Goal: Complete application form

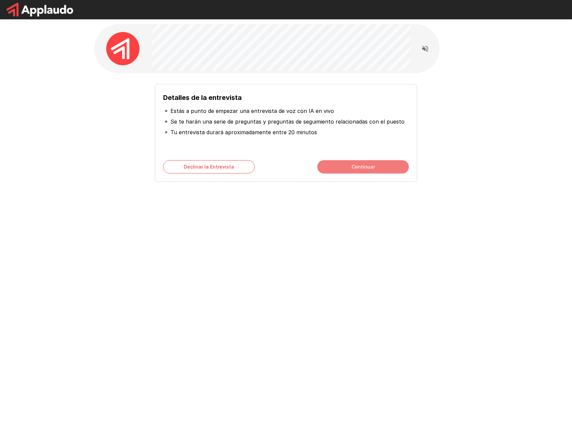
click at [365, 168] on button "Continuar" at bounding box center [363, 166] width 92 height 13
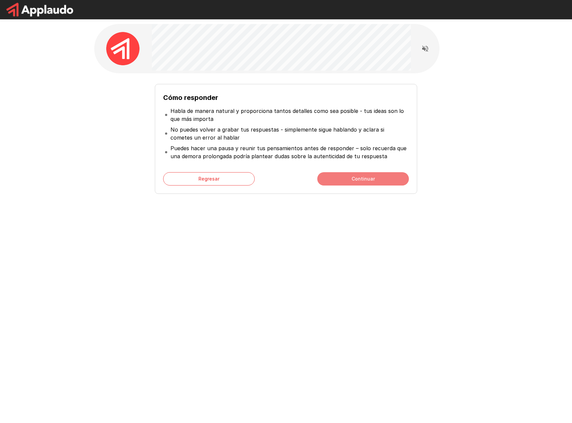
click at [365, 180] on button "Continuar" at bounding box center [363, 178] width 92 height 13
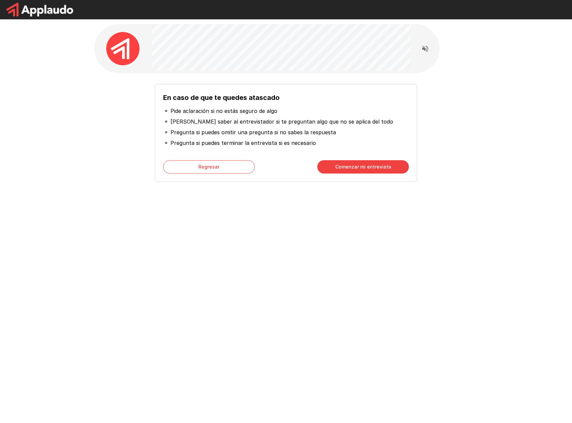
click at [361, 168] on button "Comenzar mi entrevista" at bounding box center [363, 166] width 92 height 13
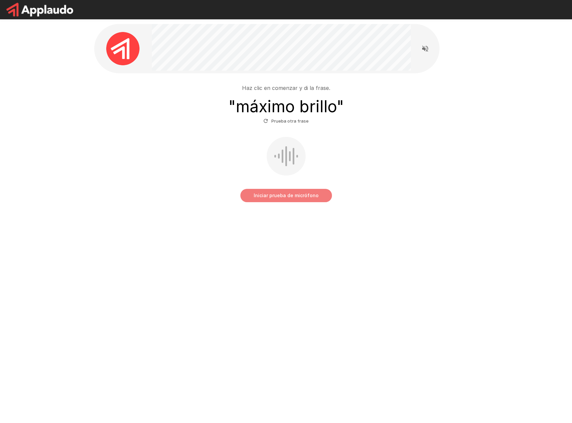
click at [311, 192] on button "Iniciar prueba de micrófono" at bounding box center [286, 195] width 92 height 13
click at [291, 195] on button "Detener y Enviar" at bounding box center [286, 195] width 92 height 13
click at [296, 198] on button "Iniciar prueba de micrófono" at bounding box center [286, 195] width 92 height 13
click at [285, 200] on button "Detener y Enviar" at bounding box center [286, 195] width 92 height 13
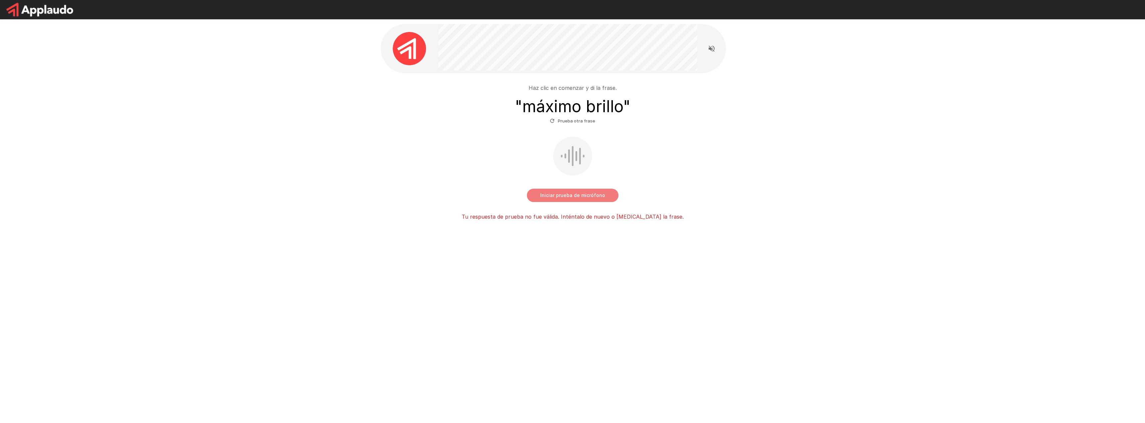
click at [554, 197] on button "Iniciar prueba de micrófono" at bounding box center [573, 195] width 92 height 13
click at [569, 195] on button "Detener y Enviar" at bounding box center [573, 195] width 92 height 13
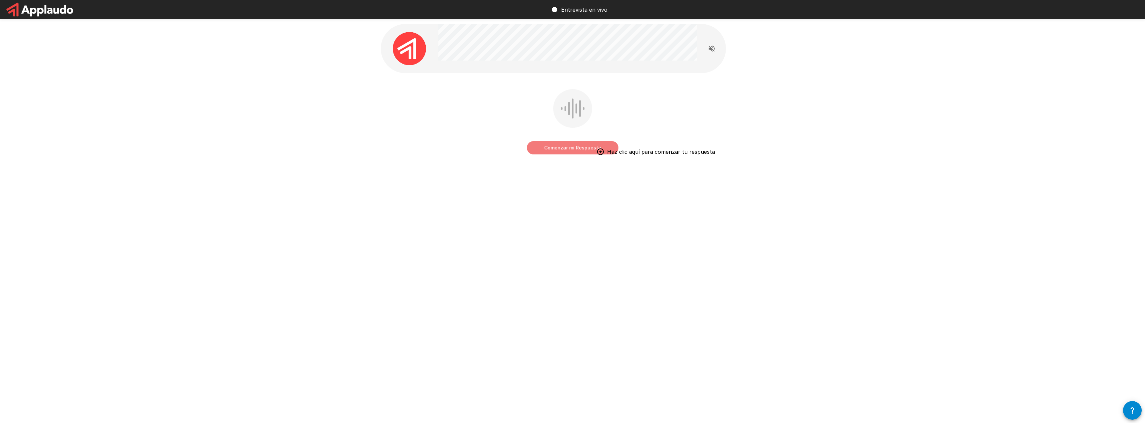
click at [572, 149] on button "Comenzar mi Respuesta" at bounding box center [573, 147] width 92 height 13
click at [572, 147] on button "Detener y Enviar" at bounding box center [573, 147] width 92 height 13
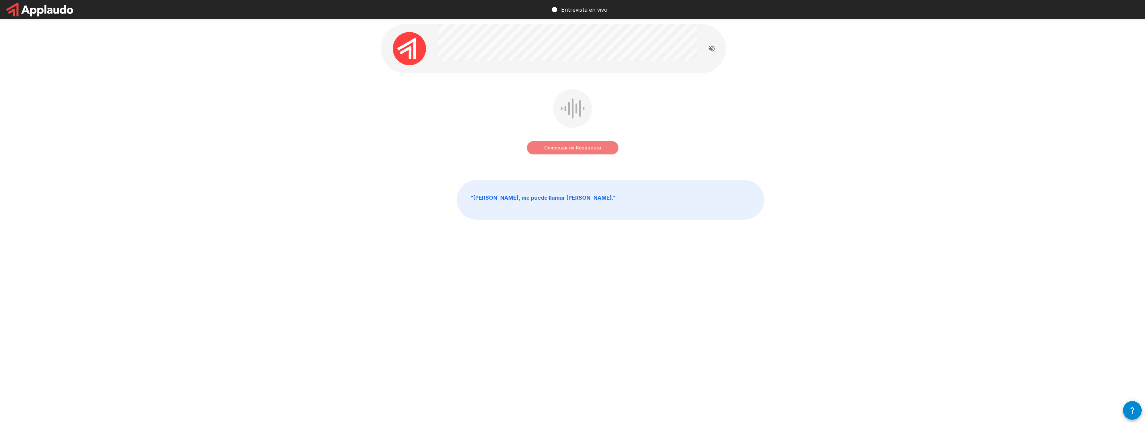
click at [572, 147] on button "Comenzar mi Respuesta" at bounding box center [573, 147] width 92 height 13
click at [572, 148] on button "Detener y Enviar" at bounding box center [573, 147] width 92 height 13
click at [572, 146] on button "Comenzar mi Respuesta" at bounding box center [573, 147] width 92 height 13
click at [569, 146] on button "Detener y Enviar" at bounding box center [573, 147] width 92 height 13
click at [572, 148] on button "Comenzar mi Respuesta" at bounding box center [573, 147] width 92 height 13
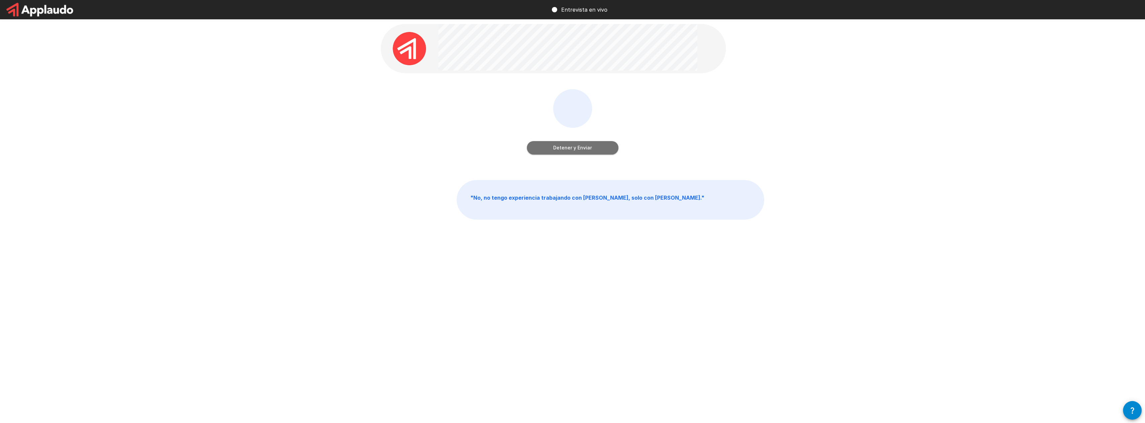
click at [571, 148] on button "Detener y Enviar" at bounding box center [573, 147] width 92 height 13
click at [572, 147] on button "Comenzar mi Respuesta" at bounding box center [573, 147] width 92 height 13
click at [569, 150] on button "Detener y Enviar" at bounding box center [573, 147] width 92 height 13
click at [562, 151] on button "Comenzar mi Respuesta" at bounding box center [573, 147] width 92 height 13
click at [572, 149] on button "Detener y Enviar" at bounding box center [573, 147] width 92 height 13
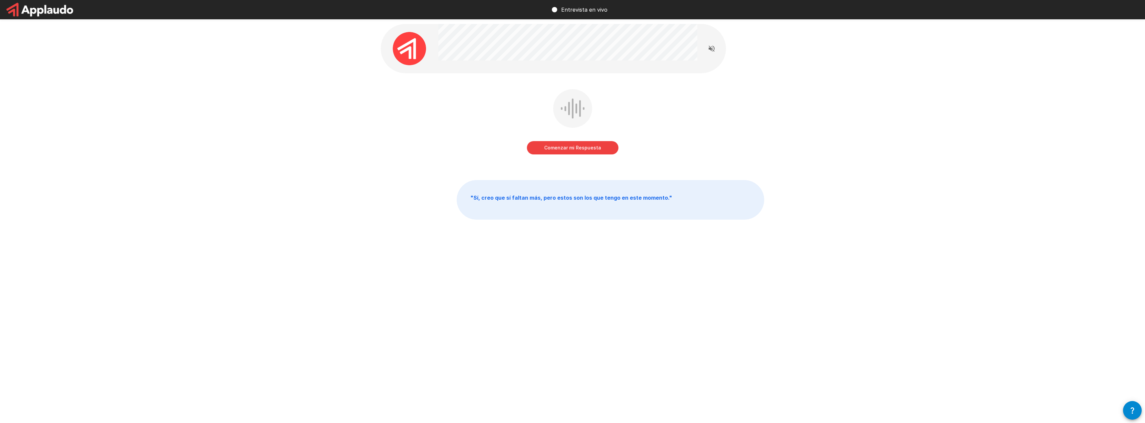
click at [568, 148] on button "Comenzar mi Respuesta" at bounding box center [573, 147] width 92 height 13
click at [572, 135] on div "Detener y Enviar" at bounding box center [573, 141] width 92 height 27
click at [572, 147] on button "Detener y Enviar" at bounding box center [573, 147] width 92 height 13
click at [572, 149] on button "Comenzar mi Respuesta" at bounding box center [573, 147] width 92 height 13
click at [572, 151] on button "Detener y Enviar" at bounding box center [573, 147] width 92 height 13
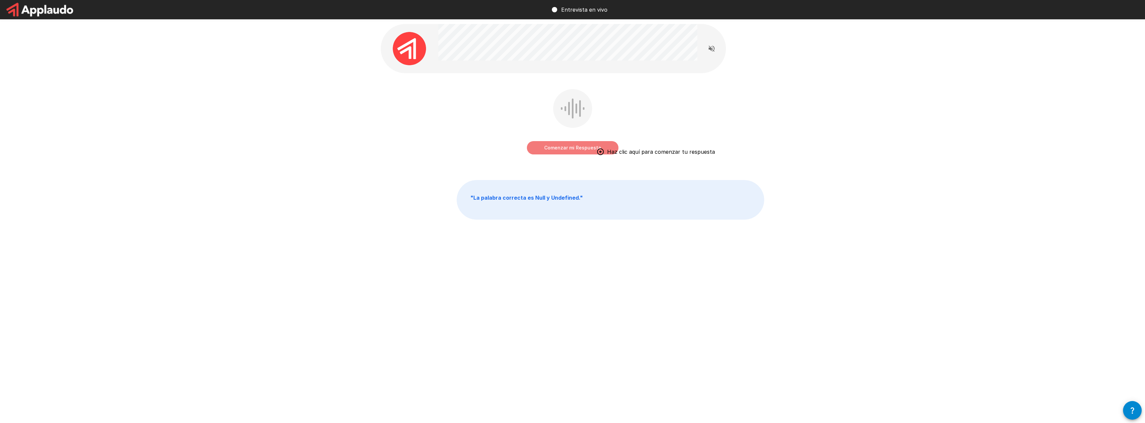
click at [570, 148] on button "Comenzar mi Respuesta" at bounding box center [573, 147] width 92 height 13
click at [562, 148] on button "Detener y Enviar" at bounding box center [573, 147] width 92 height 13
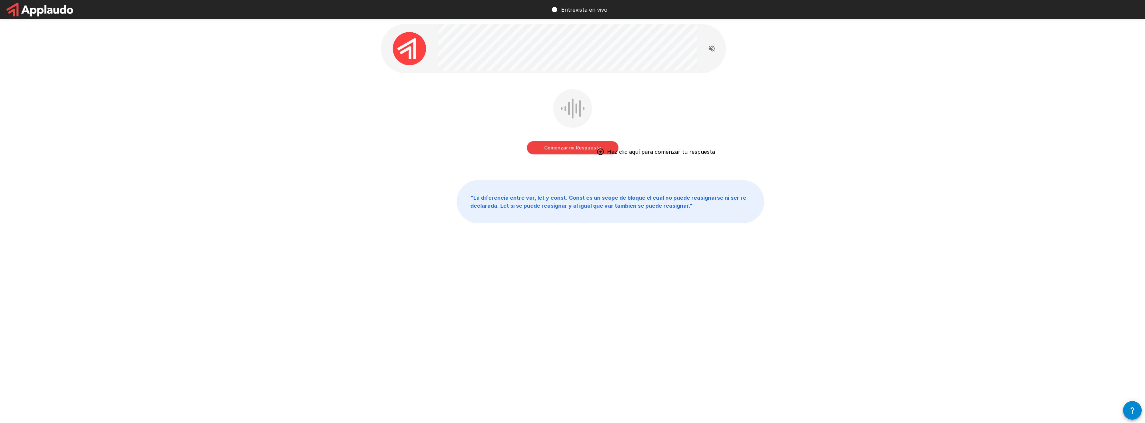
click at [572, 147] on button "Comenzar mi Respuesta" at bounding box center [573, 147] width 92 height 13
click at [572, 153] on button "Detener y Enviar" at bounding box center [573, 147] width 92 height 13
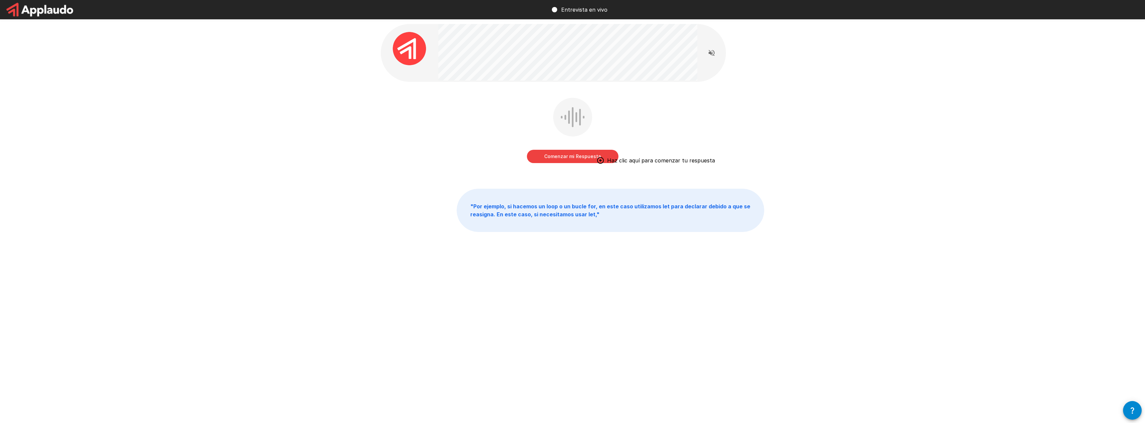
click at [572, 163] on div "Comenzar mi Respuesta Haz clic aquí para comenzar tu respuesta" at bounding box center [573, 132] width 92 height 68
click at [572, 159] on button "Comenzar mi Respuesta" at bounding box center [573, 156] width 92 height 13
click at [568, 157] on button "Detener y Enviar" at bounding box center [573, 156] width 92 height 13
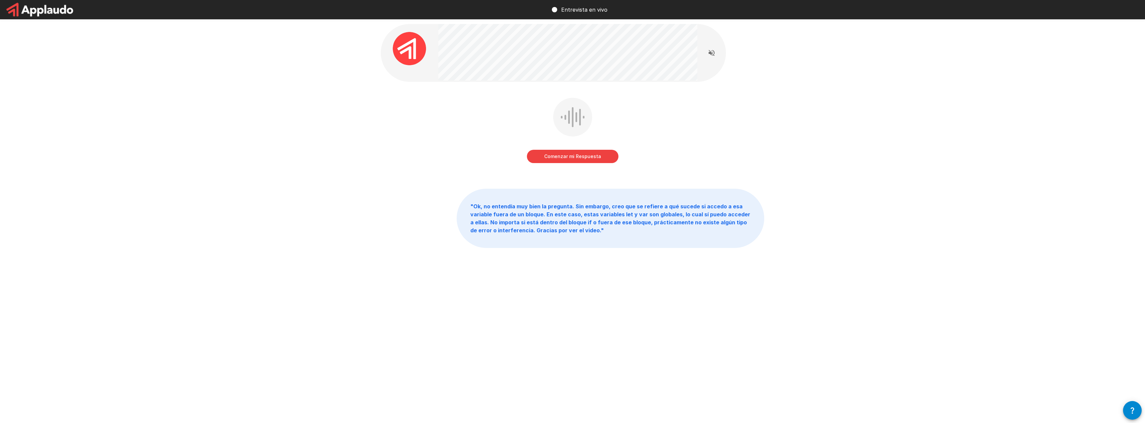
click at [572, 159] on button "Comenzar mi Respuesta" at bounding box center [573, 156] width 92 height 13
click at [572, 159] on button "Detener y Enviar" at bounding box center [573, 156] width 92 height 13
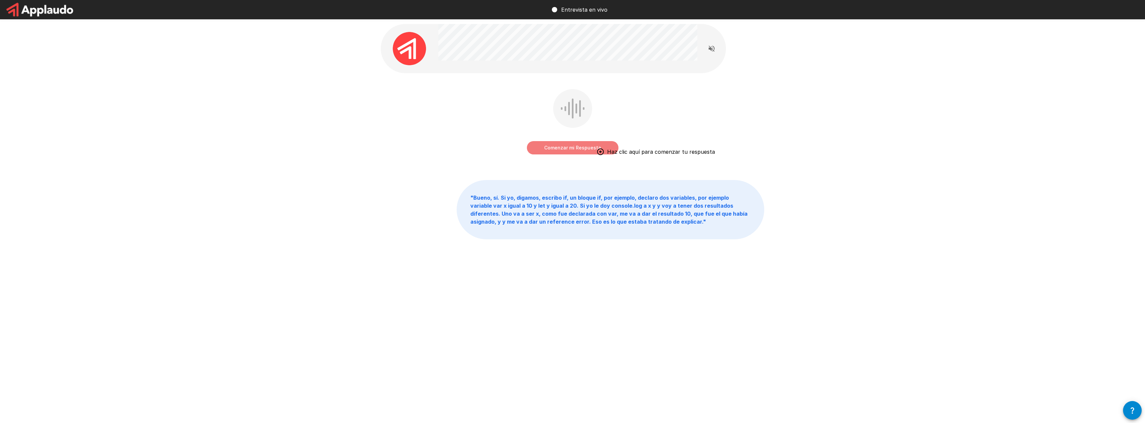
click at [572, 149] on button "Comenzar mi Respuesta" at bounding box center [573, 147] width 92 height 13
click at [572, 148] on button "Detener y Enviar" at bounding box center [573, 147] width 92 height 13
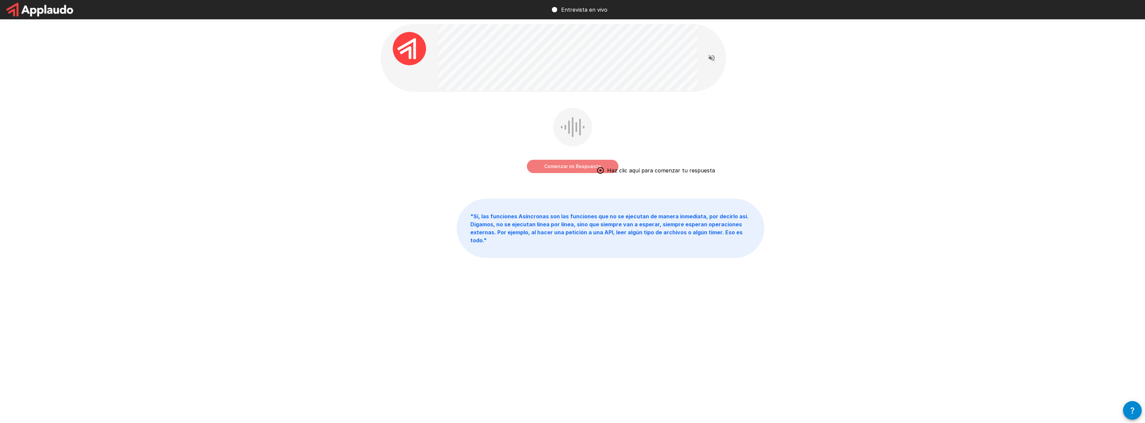
click at [572, 169] on button "Comenzar mi Respuesta" at bounding box center [573, 166] width 92 height 13
click at [572, 167] on button "Detener y Enviar" at bounding box center [573, 166] width 92 height 13
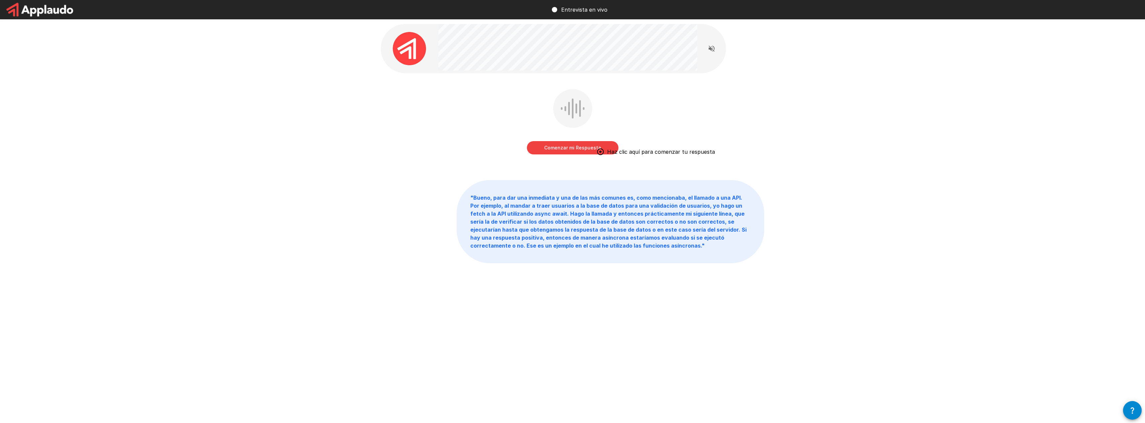
click at [546, 152] on button "Comenzar mi Respuesta" at bounding box center [573, 147] width 92 height 13
click at [572, 147] on button "Detener y Enviar" at bounding box center [573, 147] width 92 height 13
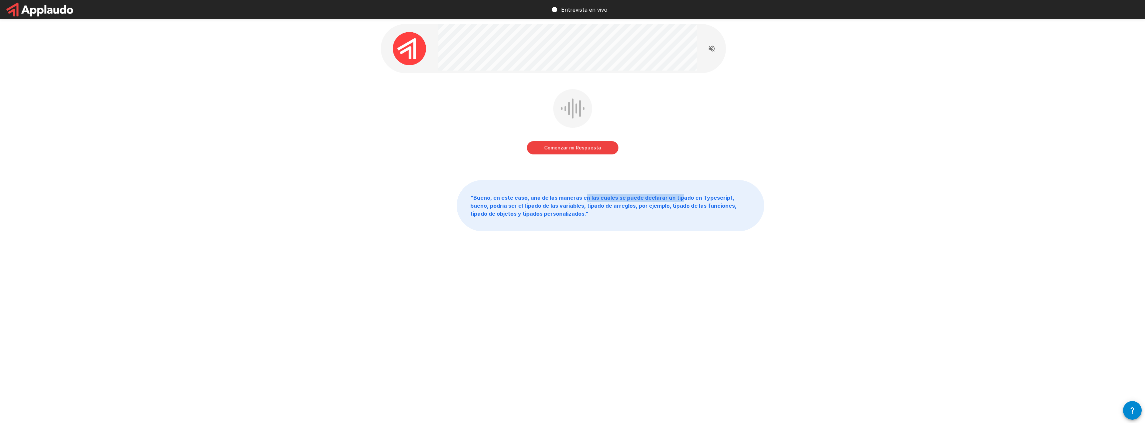
click at [572, 201] on p "" Bueno, en este caso, una de las maneras en las cuales se puede declarar un ti…" at bounding box center [610, 205] width 307 height 51
click at [572, 240] on div "Comenzar mi Respuesta " Bueno, en este caso, una de las maneras en las cuales s…" at bounding box center [572, 142] width 1145 height 285
click at [572, 150] on button "Comenzar mi Respuesta" at bounding box center [573, 147] width 92 height 13
click at [572, 146] on button "Detener y Enviar" at bounding box center [573, 147] width 92 height 13
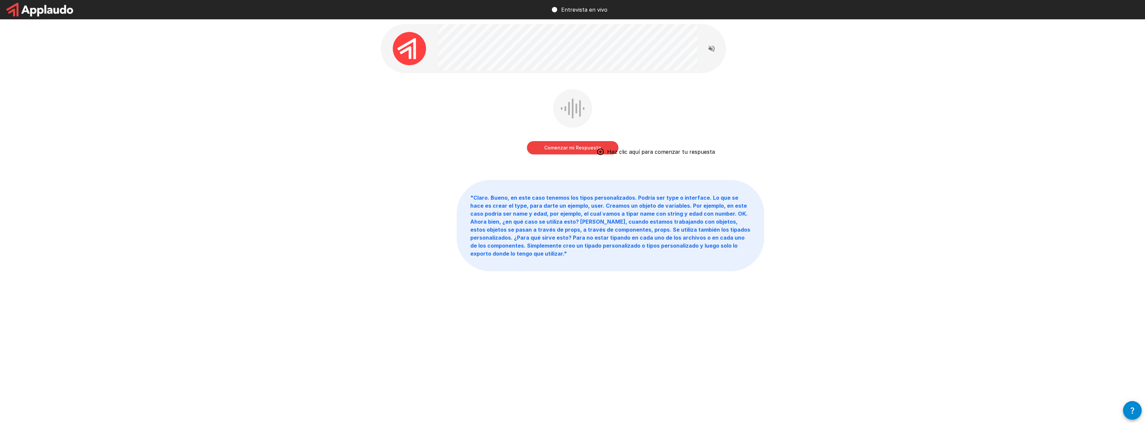
click at [572, 146] on button "Comenzar mi Respuesta" at bounding box center [573, 147] width 92 height 13
click at [568, 147] on button "Detener y Enviar" at bounding box center [573, 147] width 92 height 13
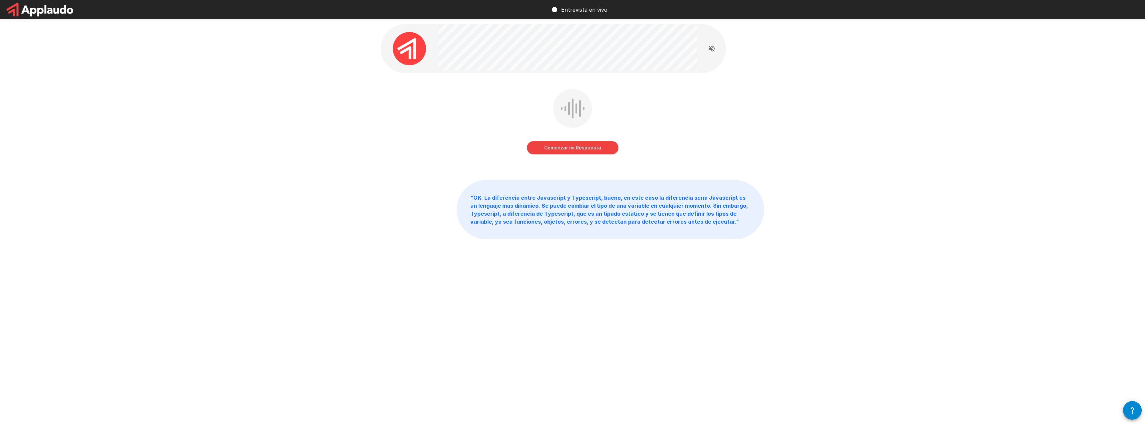
click at [568, 147] on button "Comenzar mi Respuesta" at bounding box center [573, 147] width 92 height 13
click at [569, 147] on button "Detener y Enviar" at bounding box center [573, 147] width 92 height 13
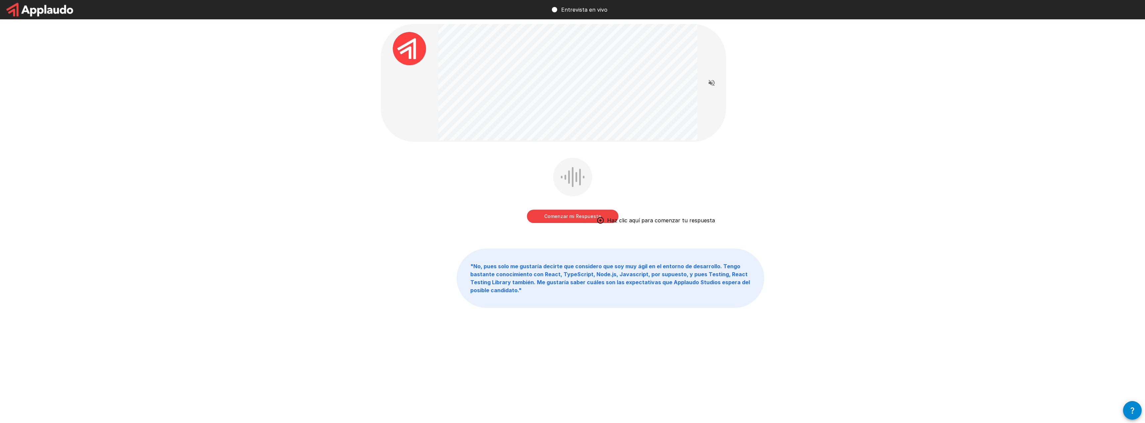
click at [572, 220] on button "Comenzar mi Respuesta" at bounding box center [573, 216] width 92 height 13
click at [572, 219] on button "Detener y Enviar" at bounding box center [573, 216] width 92 height 13
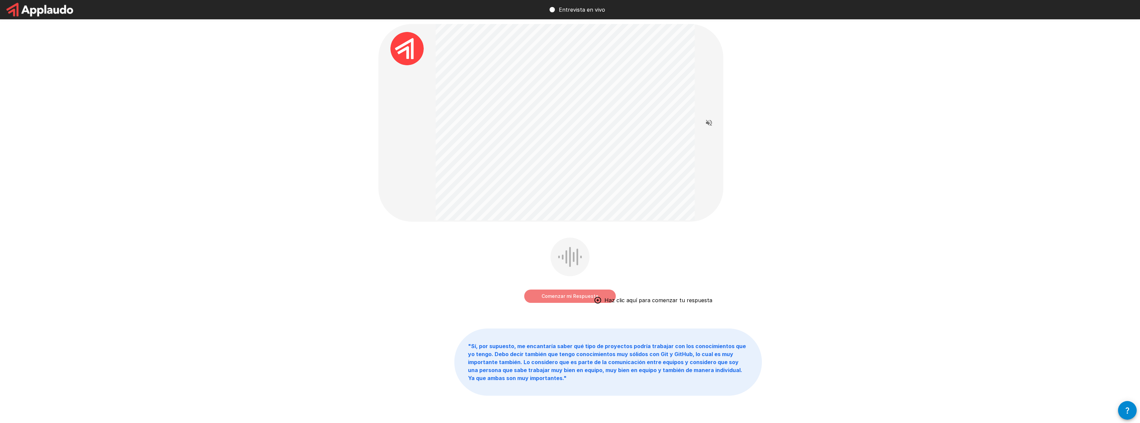
click at [572, 298] on button "Comenzar mi Respuesta" at bounding box center [570, 296] width 92 height 13
drag, startPoint x: 596, startPoint y: 295, endPoint x: 665, endPoint y: 269, distance: 73.8
click at [572, 295] on button "Detener y Enviar" at bounding box center [570, 296] width 92 height 13
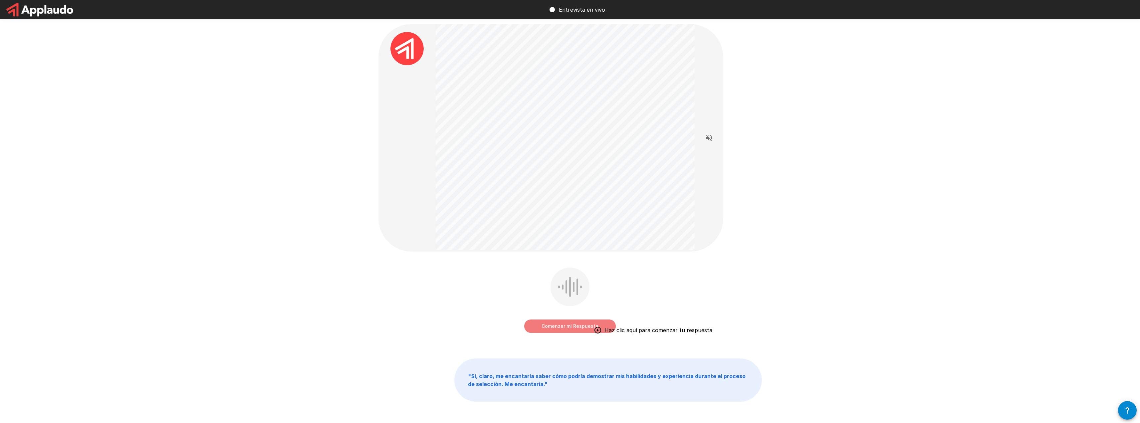
click at [572, 327] on button "Comenzar mi Respuesta" at bounding box center [570, 326] width 92 height 13
click at [572, 325] on button "Detener y Enviar" at bounding box center [570, 326] width 92 height 13
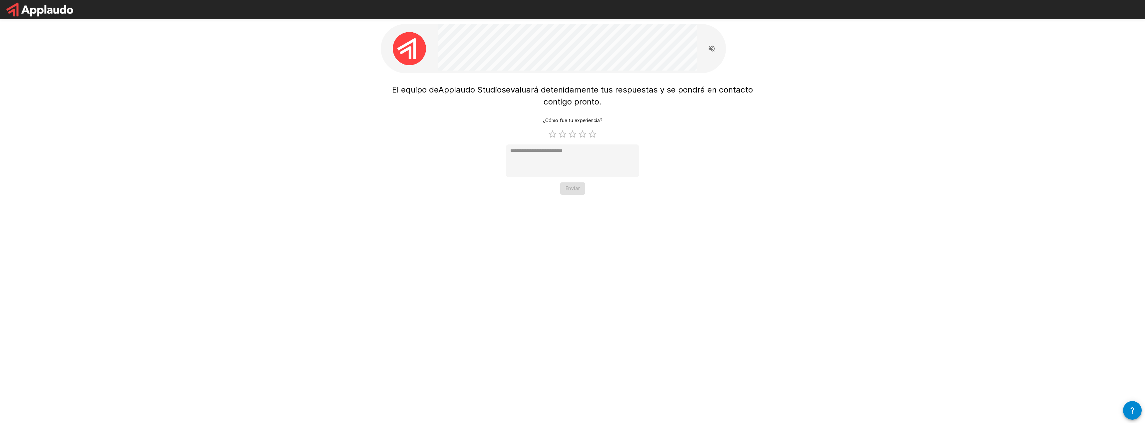
click at [567, 192] on div "¿Cómo fue tu experiencia? 1 Star 2 Stars 3 Stars 4 Stars 5 Stars Empty * Enviar" at bounding box center [572, 155] width 133 height 80
type textarea "*"
click at [568, 148] on textarea at bounding box center [572, 160] width 133 height 33
